Goal: Find specific page/section: Find specific page/section

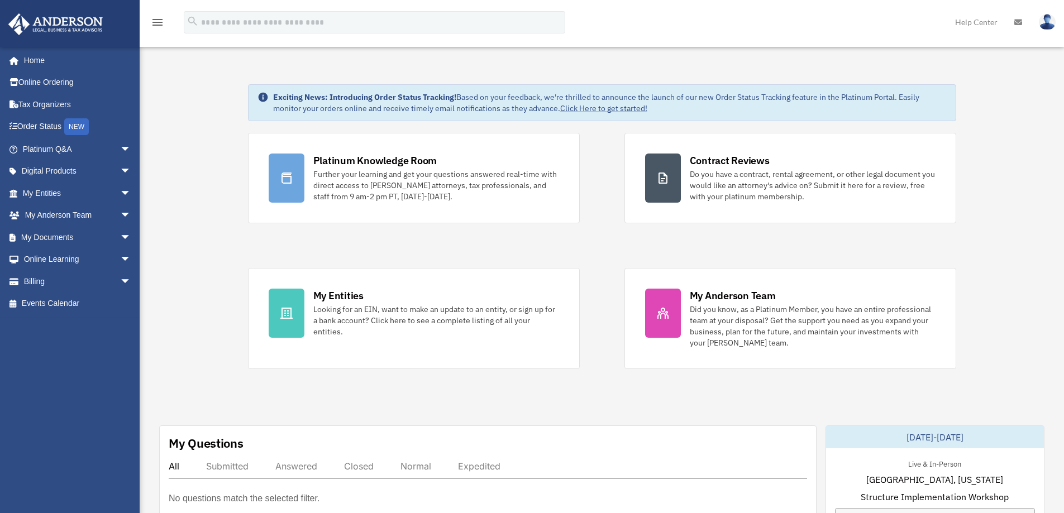
click at [291, 313] on icon at bounding box center [286, 313] width 12 height 11
click at [121, 192] on span "arrow_drop_down" at bounding box center [131, 193] width 22 height 23
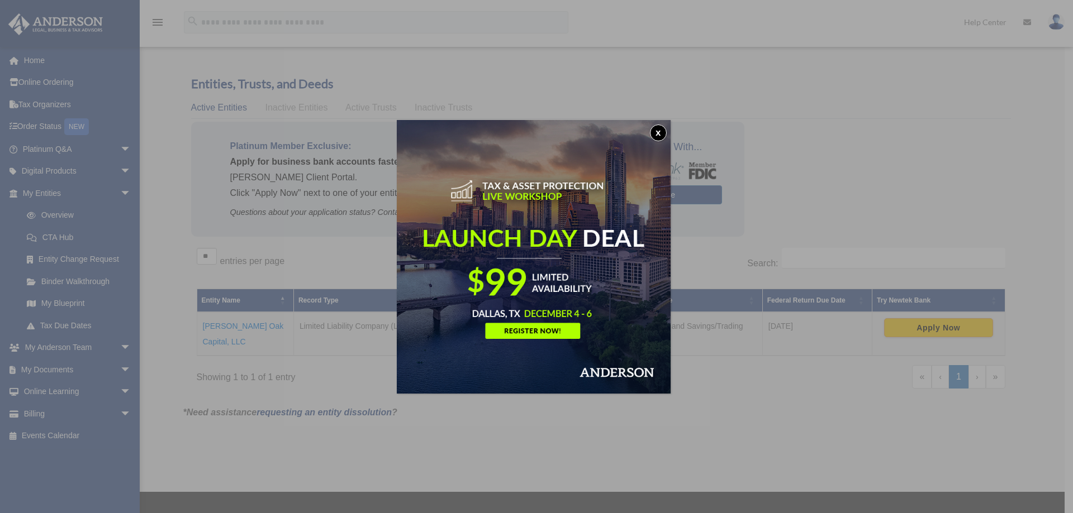
click at [655, 131] on button "x" at bounding box center [658, 133] width 17 height 17
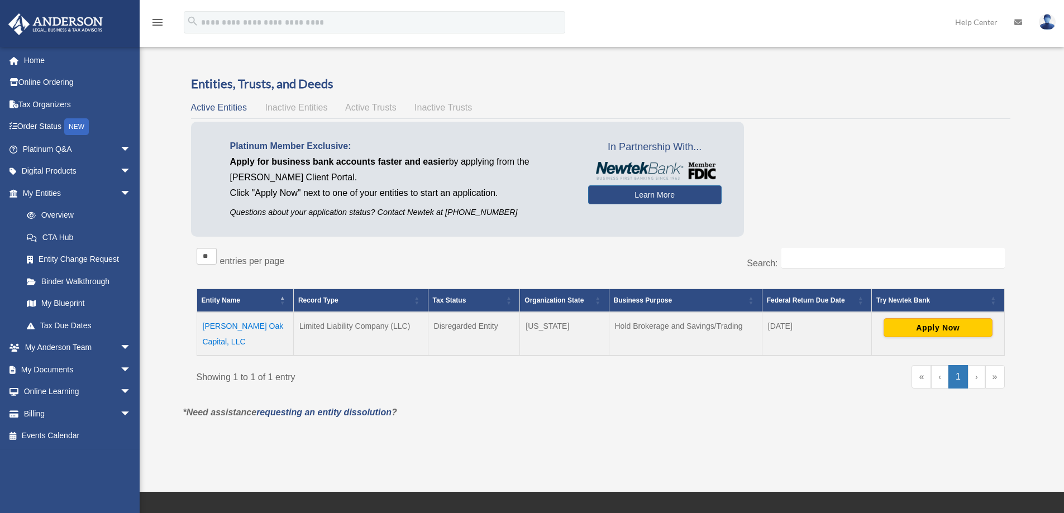
click at [70, 215] on link "Overview" at bounding box center [76, 215] width 121 height 22
click at [75, 301] on link "My Blueprint" at bounding box center [79, 304] width 127 height 22
